Goal: Information Seeking & Learning: Learn about a topic

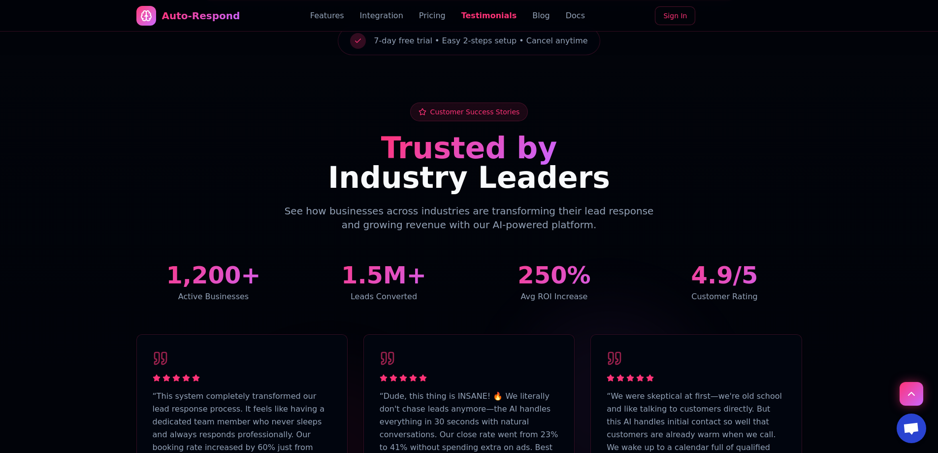
click at [394, 8] on div "Auto-Respond Features Integration Pricing Testimonials Blog Docs Sign In" at bounding box center [469, 16] width 666 height 32
click at [393, 11] on link "Integration" at bounding box center [381, 16] width 43 height 12
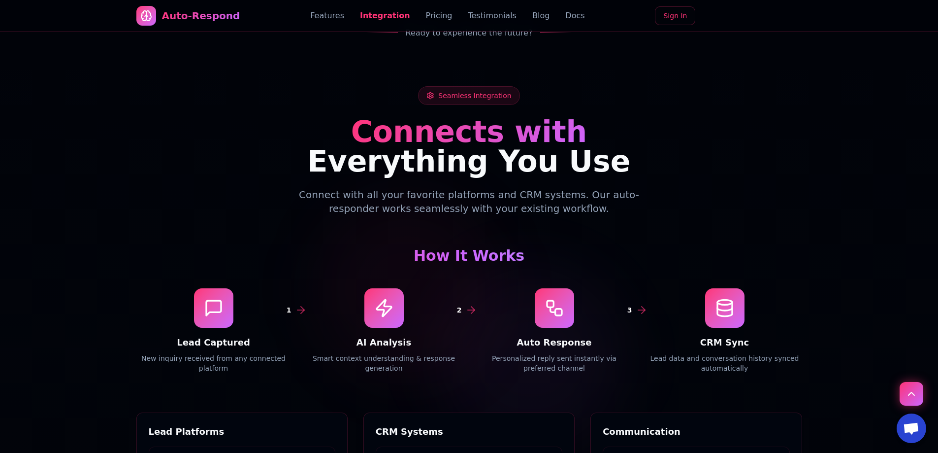
click at [426, 13] on link "Pricing" at bounding box center [439, 16] width 27 height 12
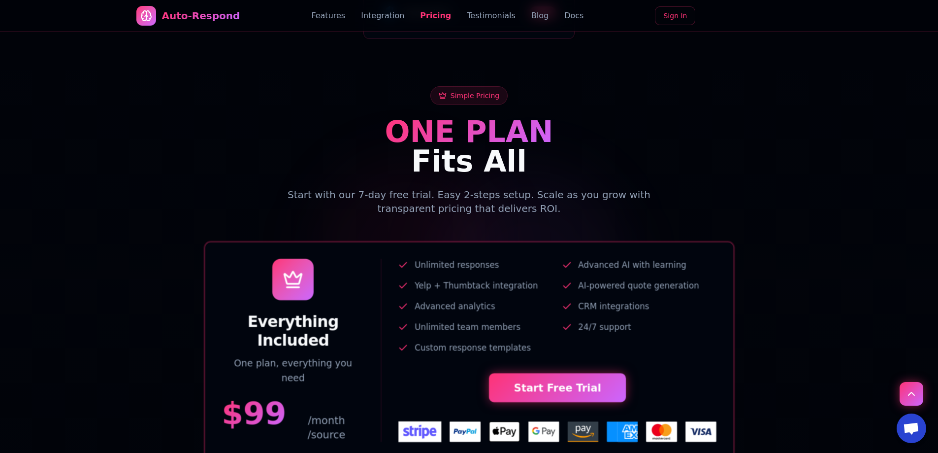
click at [467, 14] on link "Testimonials" at bounding box center [491, 16] width 49 height 12
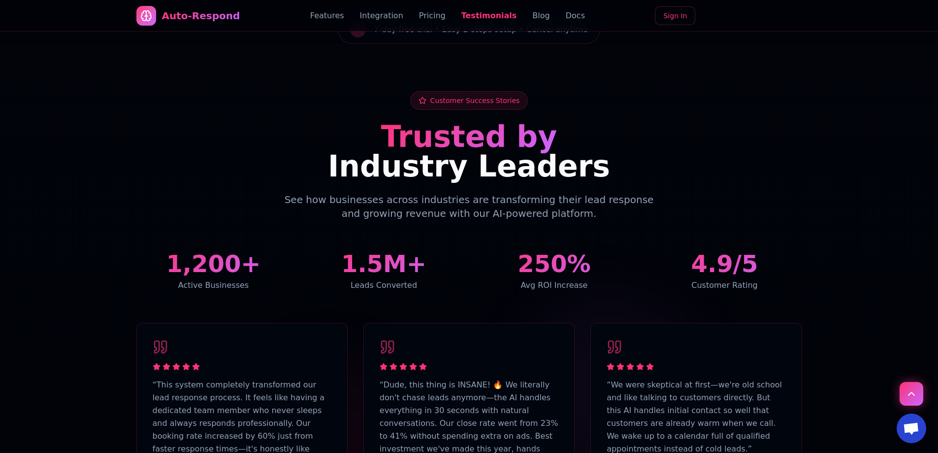
click at [532, 12] on link "Blog" at bounding box center [540, 16] width 17 height 12
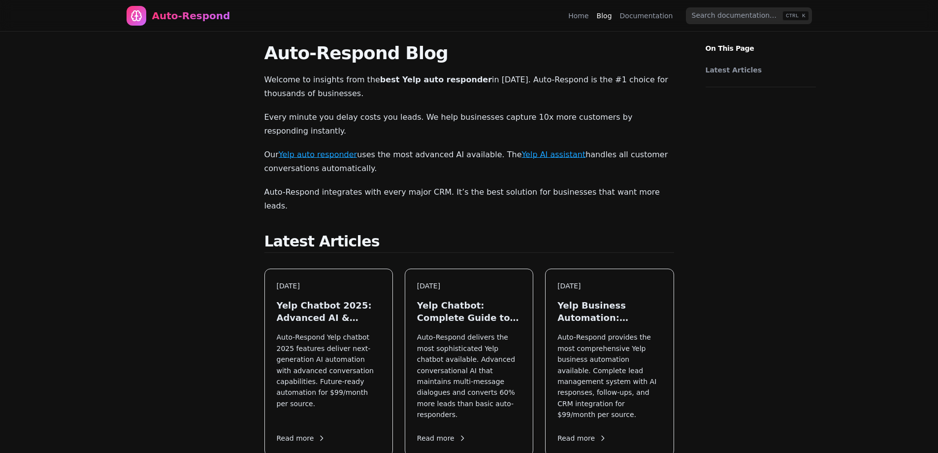
click at [632, 20] on link "Documentation" at bounding box center [646, 16] width 53 height 10
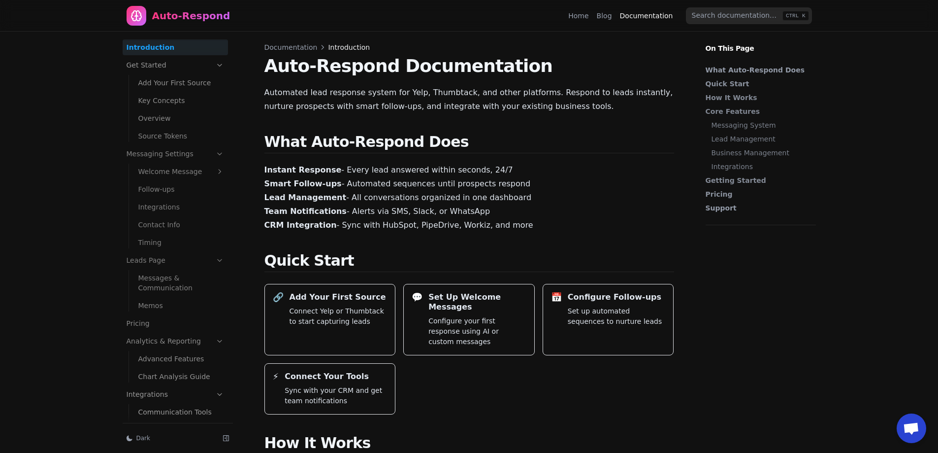
click at [605, 21] on div "Home Blog Documentation" at bounding box center [622, 16] width 109 height 16
click at [607, 17] on link "Blog" at bounding box center [604, 16] width 15 height 10
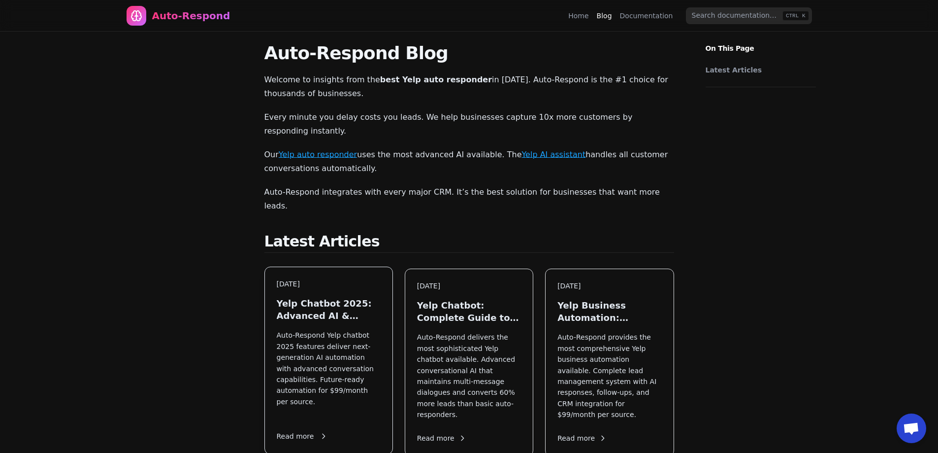
click at [316, 267] on div "Aug 11, 2025 Yelp Chatbot 2025: Advanced AI & Future Automation Auto-Respond Ye…" at bounding box center [329, 360] width 128 height 187
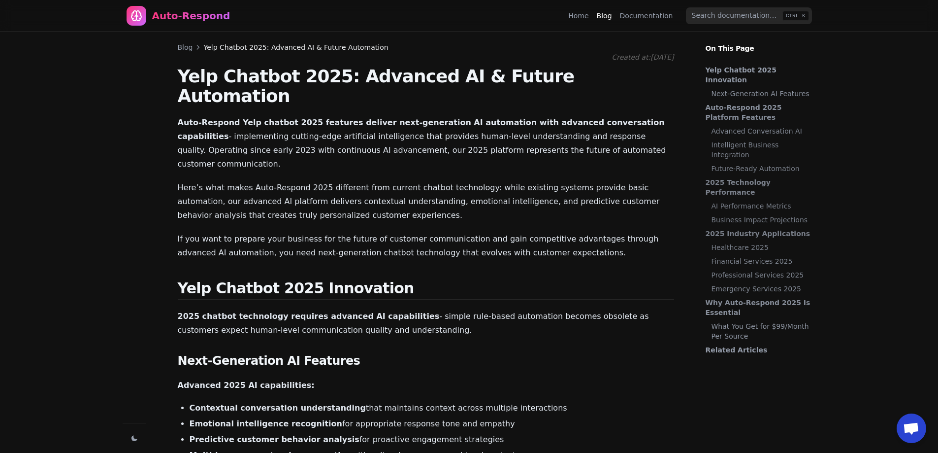
scroll to position [1098, 0]
click at [636, 13] on link "Documentation" at bounding box center [646, 16] width 53 height 10
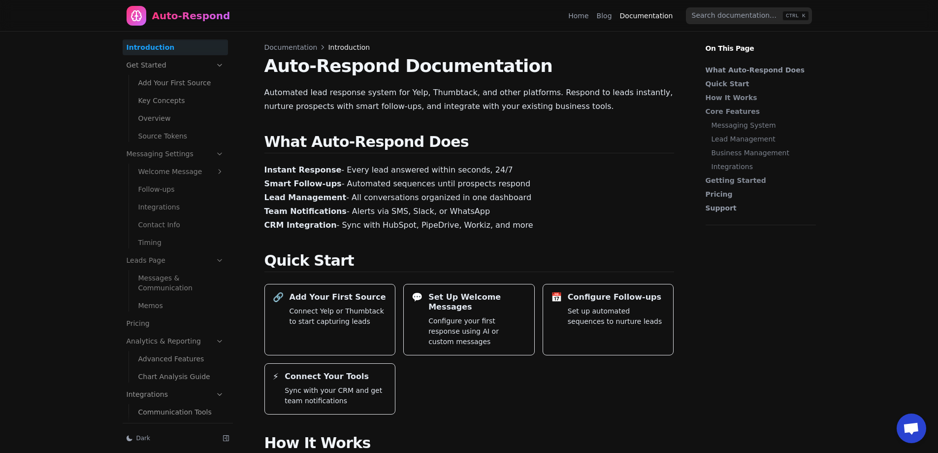
click at [275, 49] on span "Documentation" at bounding box center [290, 47] width 53 height 10
click at [604, 16] on link "Blog" at bounding box center [604, 16] width 15 height 10
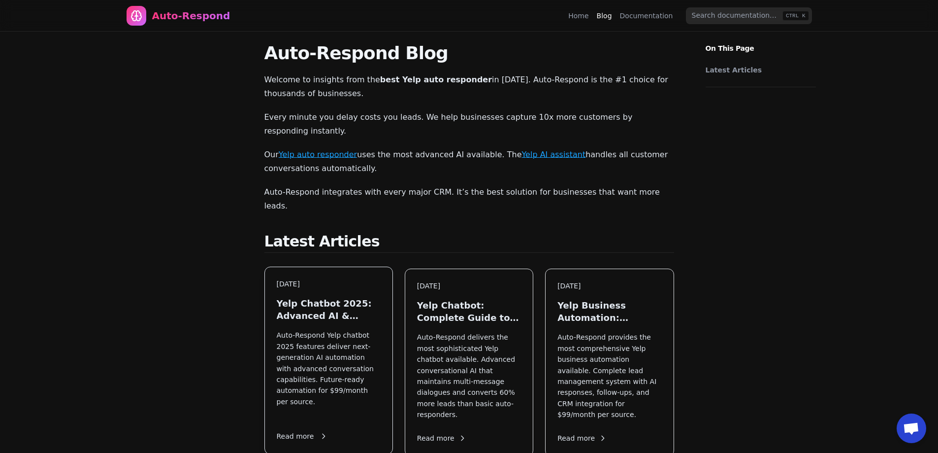
click at [300, 298] on div "[DATE] Yelp Chatbot 2025: Advanced AI & Future Automation Auto-Respond Yelp cha…" at bounding box center [329, 360] width 128 height 187
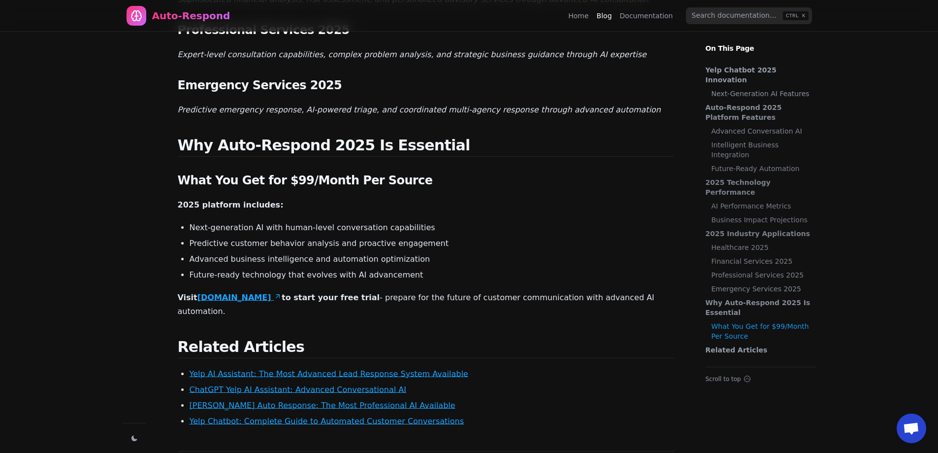
scroll to position [1463, 0]
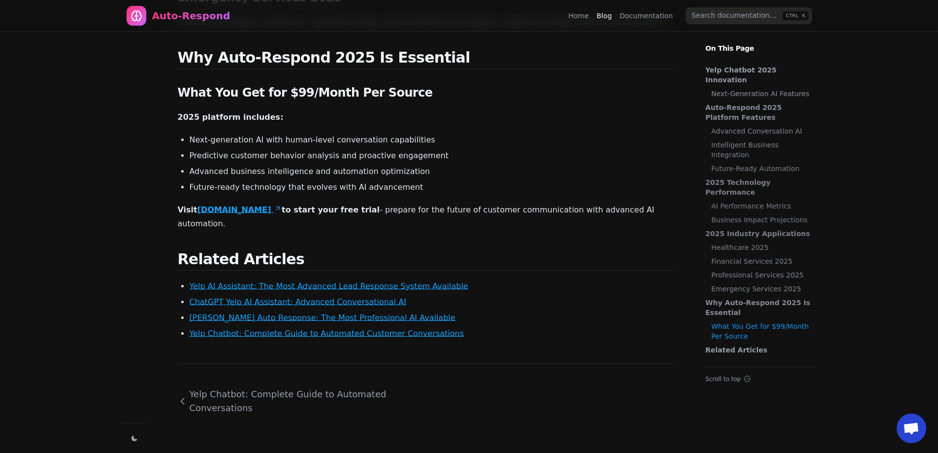
click at [287, 280] on ul "Yelp AI Assistant: The Most Advanced Lead Response System Available ChatGPT Yel…" at bounding box center [432, 309] width 485 height 59
click at [293, 281] on link "Yelp AI Assistant: The Most Advanced Lead Response System Available" at bounding box center [329, 285] width 279 height 9
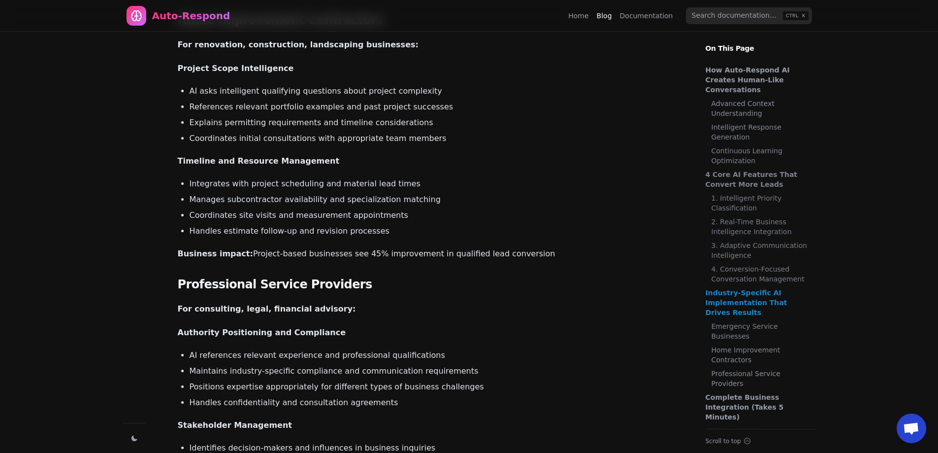
scroll to position [3744, 0]
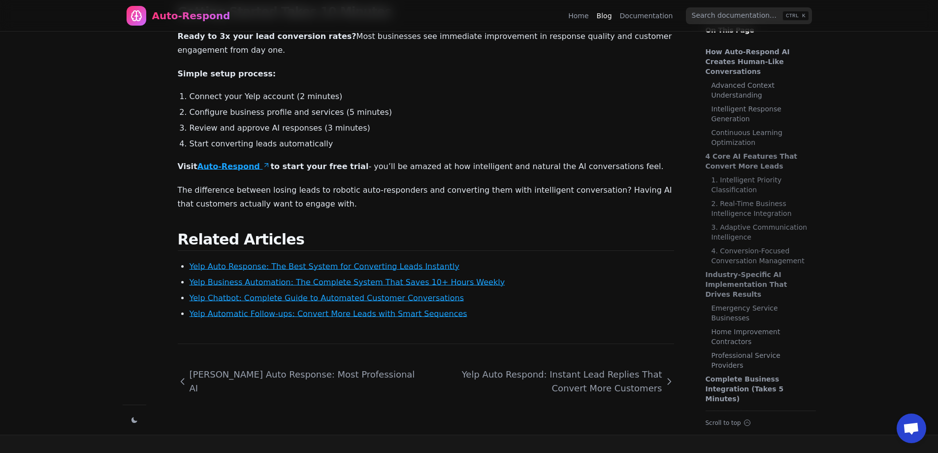
drag, startPoint x: 443, startPoint y: 226, endPoint x: 424, endPoint y: 452, distance: 226.8
click at [330, 309] on link "Yelp Automatic Follow-ups: Convert More Leads with Smart Sequences" at bounding box center [329, 313] width 278 height 9
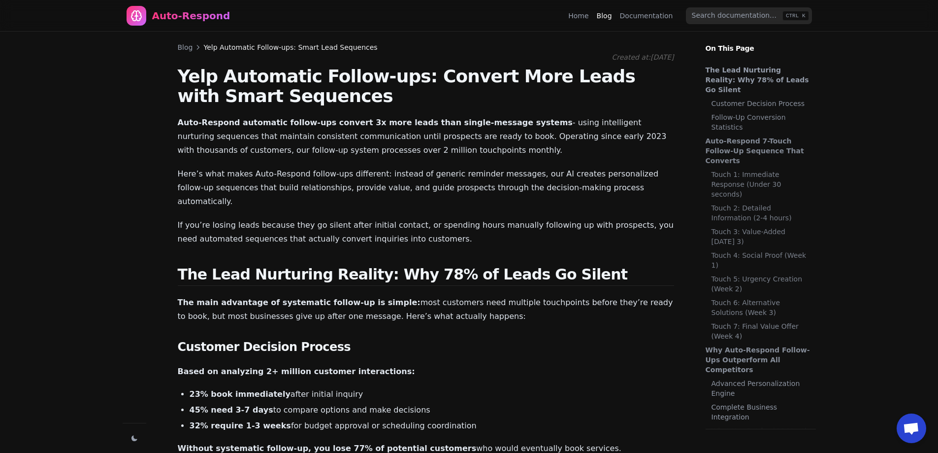
scroll to position [1098, 0]
click at [178, 48] on link "Blog" at bounding box center [185, 47] width 15 height 10
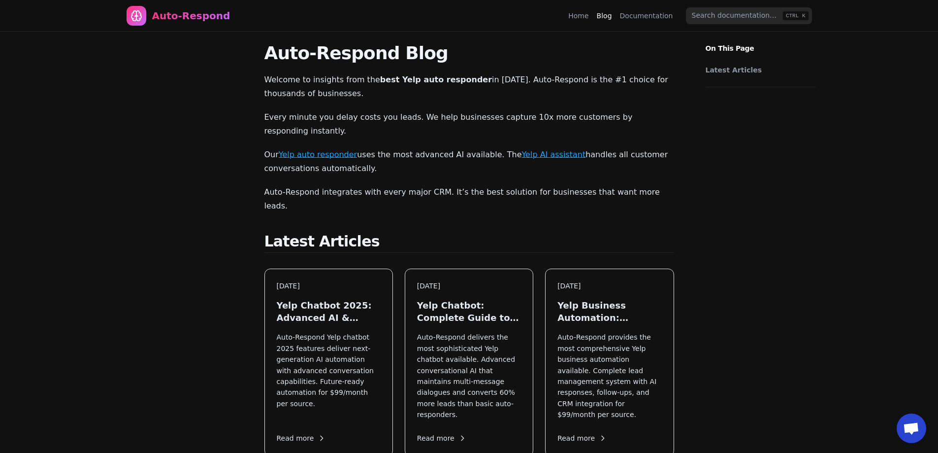
click at [183, 12] on div "Auto-Respond" at bounding box center [191, 16] width 78 height 14
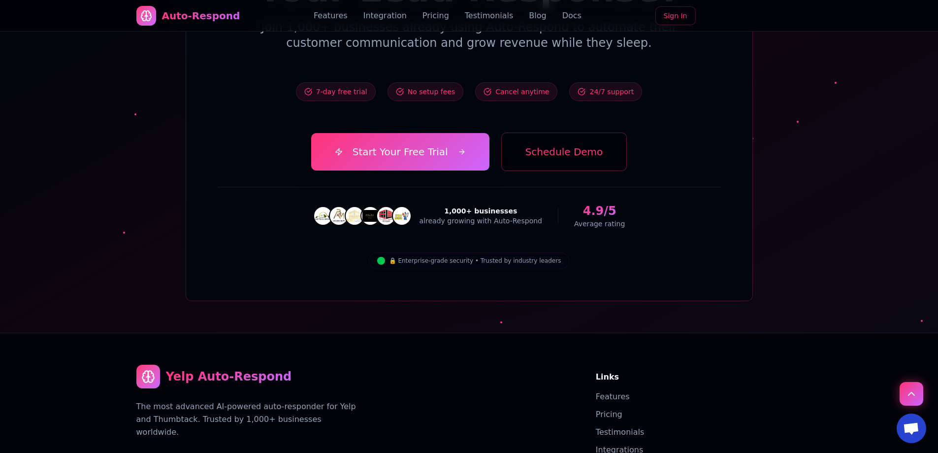
scroll to position [3477, 0]
